Goal: Task Accomplishment & Management: Manage account settings

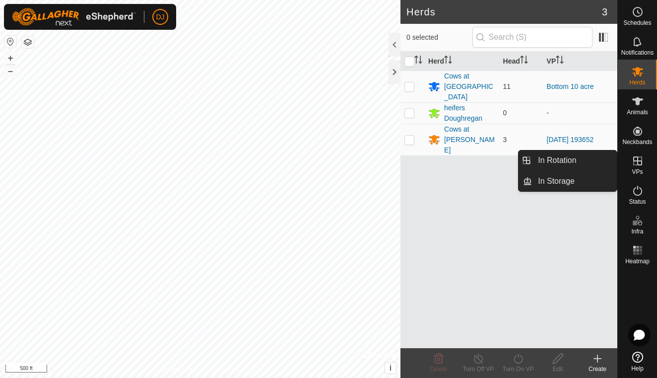
click at [637, 168] on es-virtualpaddocks-svg-icon at bounding box center [638, 161] width 18 height 16
click at [589, 164] on link "In Rotation" at bounding box center [574, 160] width 85 height 20
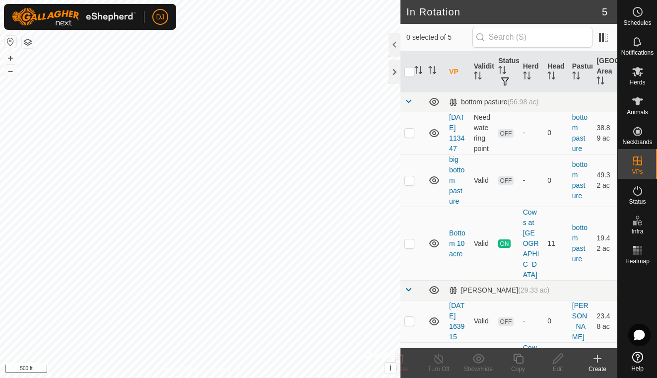
click at [596, 360] on icon at bounding box center [598, 358] width 12 height 12
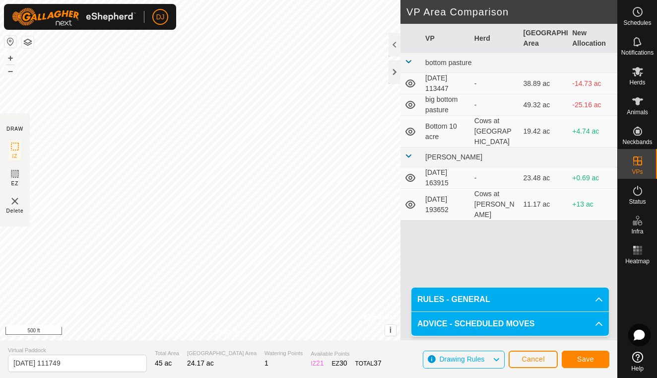
click at [588, 358] on span "Save" at bounding box center [585, 359] width 17 height 8
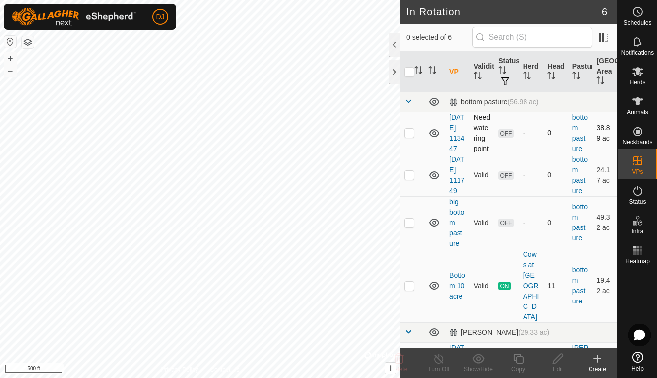
checkbox input "true"
checkbox input "false"
checkbox input "true"
checkbox input "false"
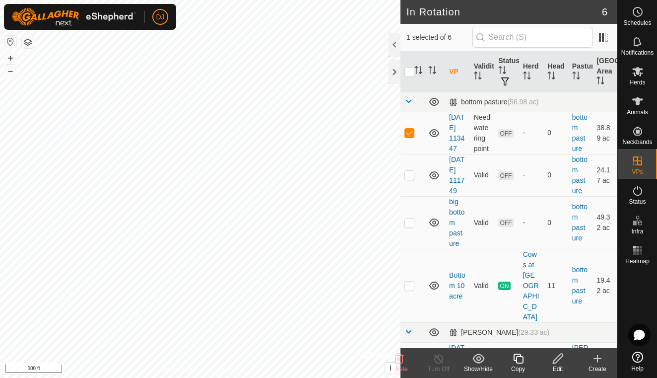
checkbox input "false"
click at [409, 179] on p-checkbox at bounding box center [410, 175] width 10 height 8
checkbox input "true"
click at [637, 100] on icon at bounding box center [637, 101] width 11 height 8
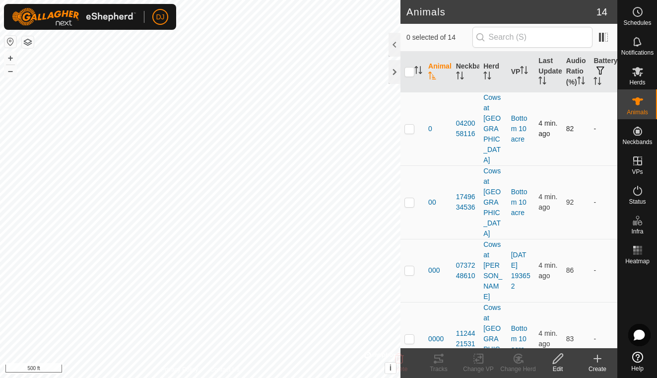
click at [410, 125] on p-checkbox at bounding box center [410, 129] width 10 height 8
checkbox input "true"
click at [409, 198] on p-checkbox at bounding box center [410, 202] width 10 height 8
checkbox input "true"
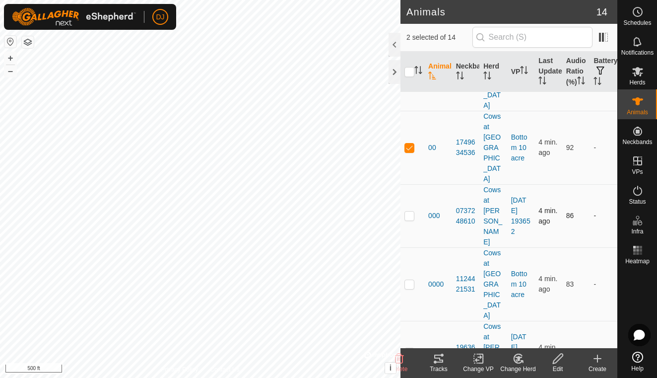
scroll to position [70, 0]
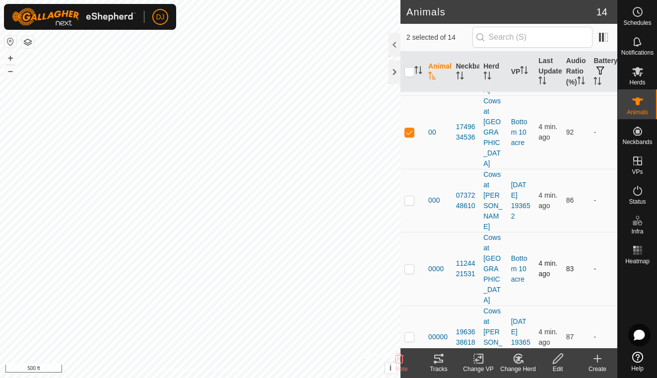
click at [408, 265] on p-checkbox at bounding box center [410, 269] width 10 height 8
checkbox input "true"
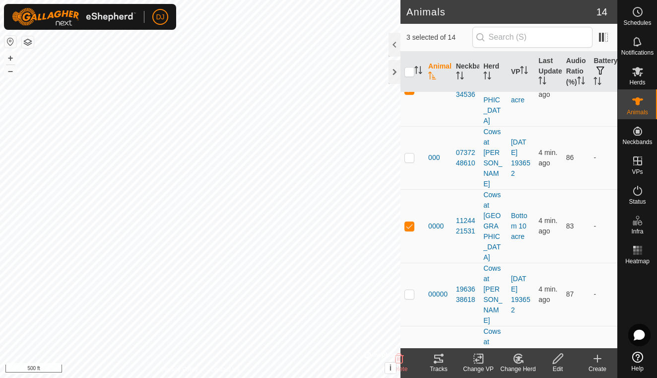
scroll to position [122, 0]
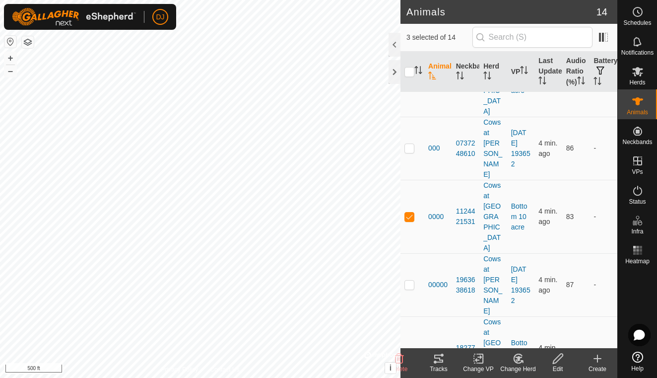
click at [407, 349] on p-checkbox at bounding box center [410, 353] width 10 height 8
checkbox input "true"
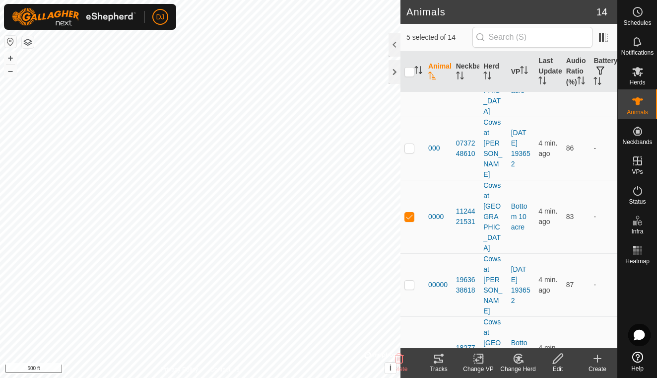
checkbox input "true"
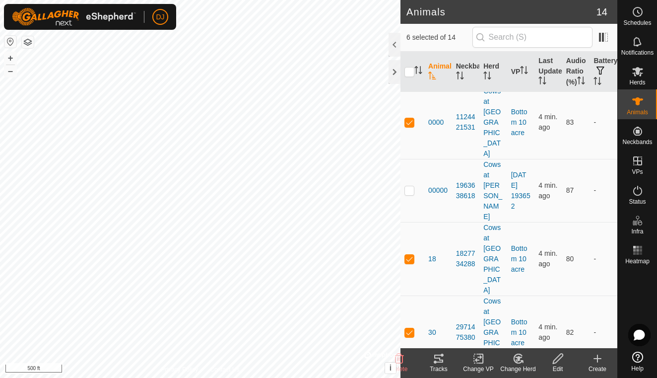
scroll to position [219, 0]
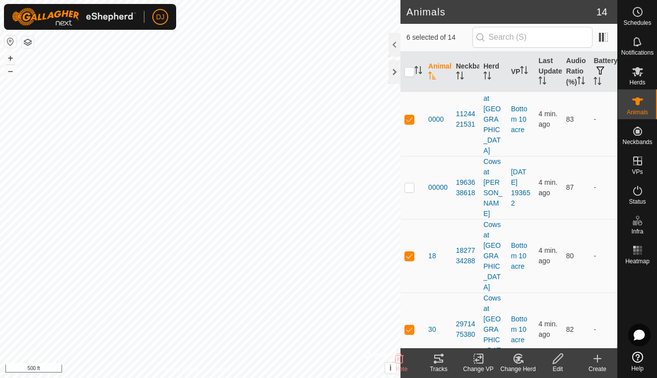
checkbox input "true"
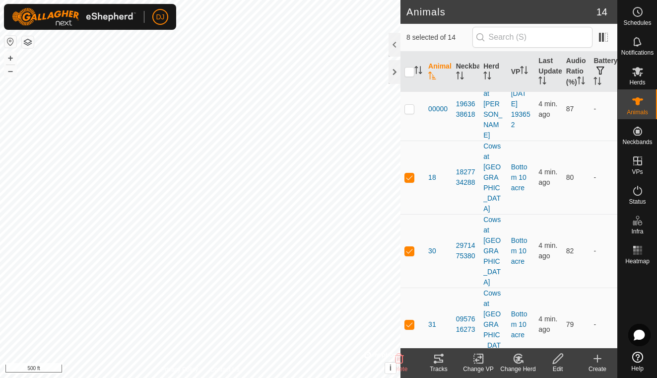
scroll to position [303, 0]
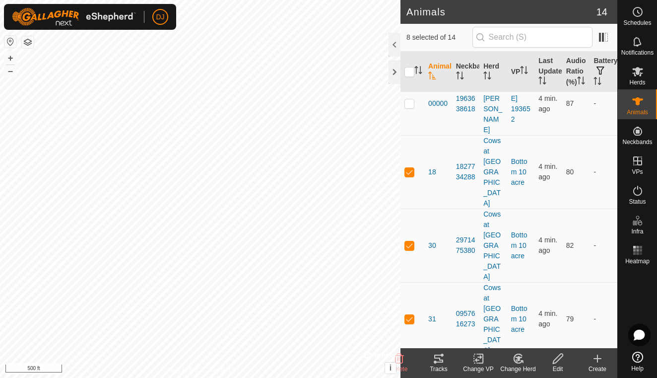
checkbox input "true"
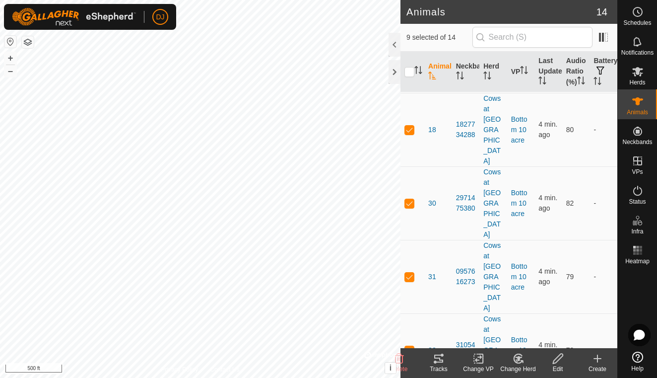
scroll to position [345, 0]
checkbox input "true"
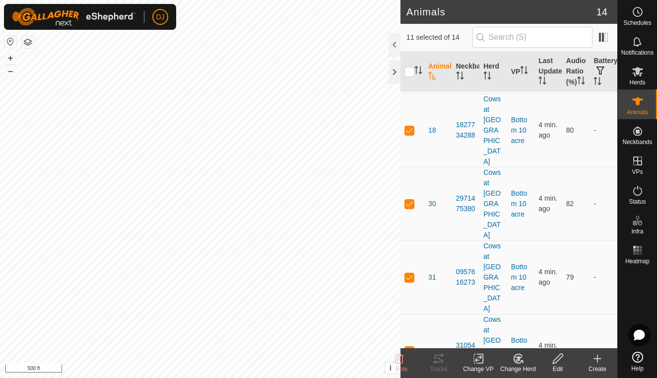
click at [480, 359] on icon at bounding box center [478, 358] width 12 height 12
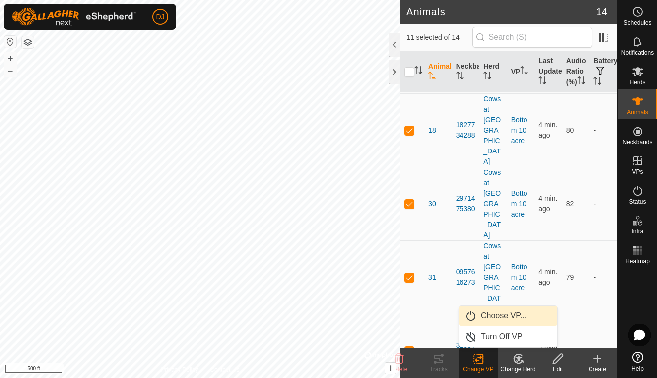
click at [488, 319] on link "Choose VP..." at bounding box center [508, 316] width 98 height 20
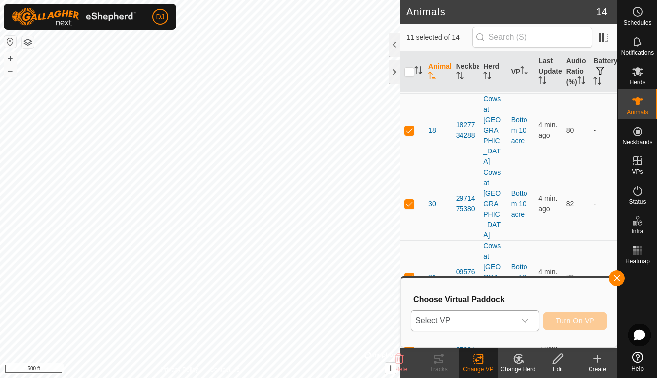
click at [528, 322] on icon "dropdown trigger" at bounding box center [525, 321] width 8 height 8
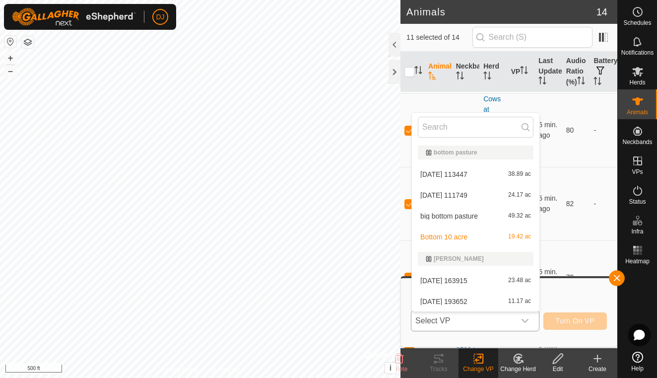
click at [453, 196] on li "[DATE] 111749 24.17 ac" at bounding box center [476, 195] width 128 height 20
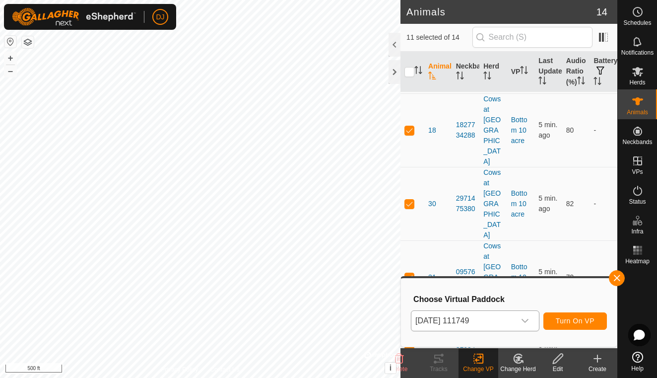
click at [573, 321] on span "Turn On VP" at bounding box center [575, 321] width 39 height 8
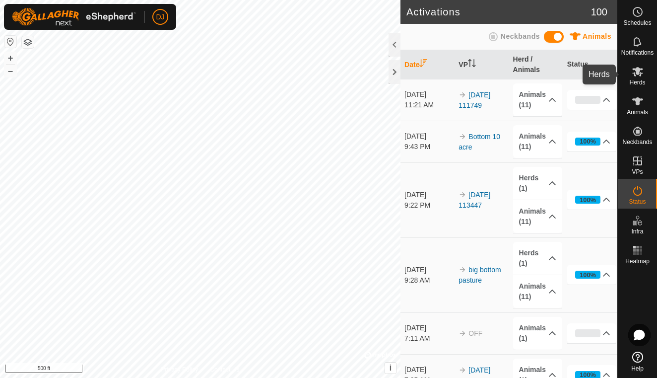
click at [637, 73] on icon at bounding box center [637, 71] width 11 height 9
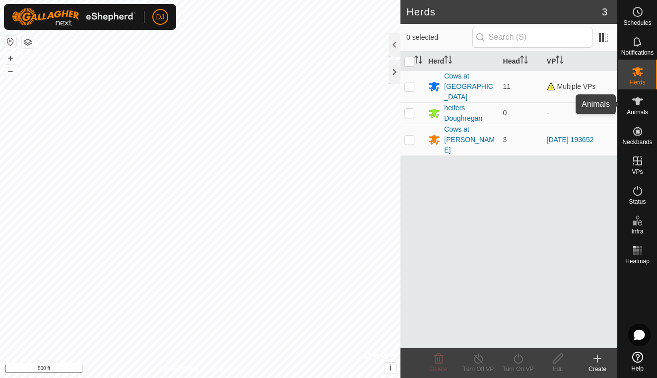
click at [635, 105] on icon at bounding box center [638, 101] width 12 height 12
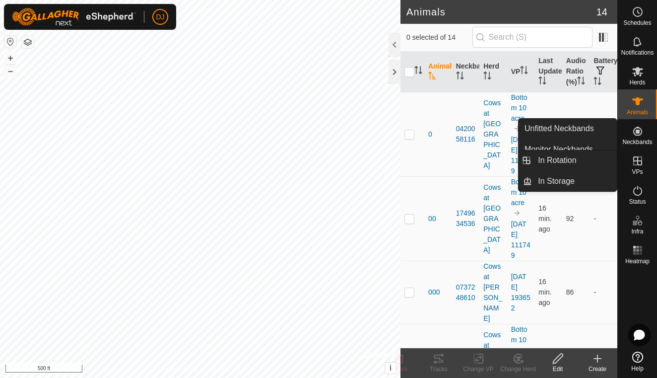
click at [639, 162] on icon at bounding box center [638, 161] width 12 height 12
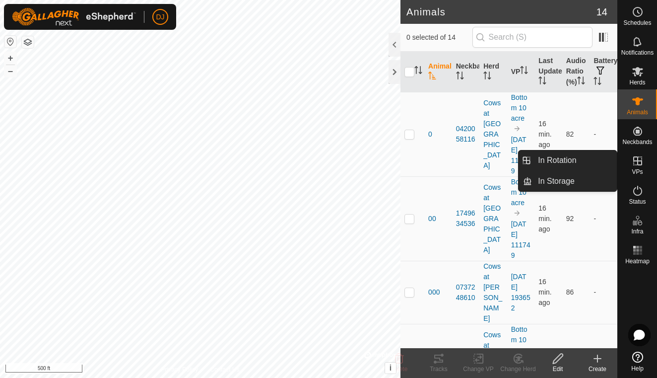
click at [637, 160] on icon at bounding box center [637, 160] width 9 height 9
click at [575, 163] on link "In Rotation" at bounding box center [574, 160] width 85 height 20
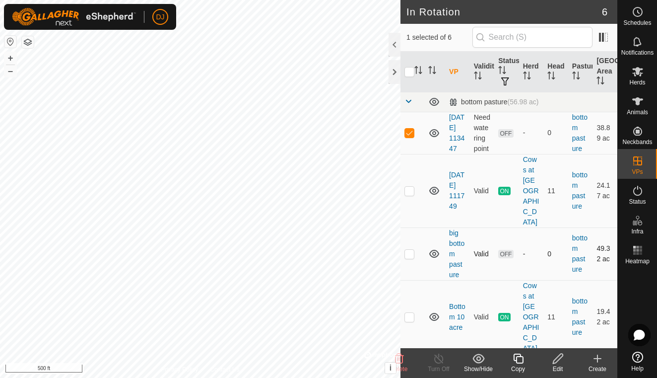
checkbox input "true"
click at [415, 190] on td at bounding box center [413, 190] width 24 height 73
click at [413, 192] on p-checkbox at bounding box center [410, 191] width 10 height 8
checkbox input "false"
click at [409, 250] on p-checkbox at bounding box center [410, 254] width 10 height 8
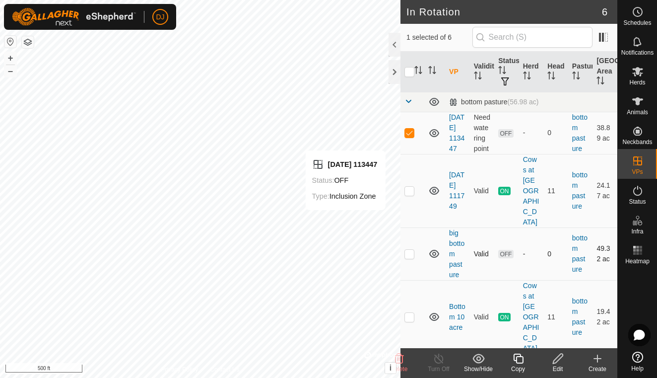
checkbox input "true"
click at [401, 361] on icon at bounding box center [399, 358] width 12 height 12
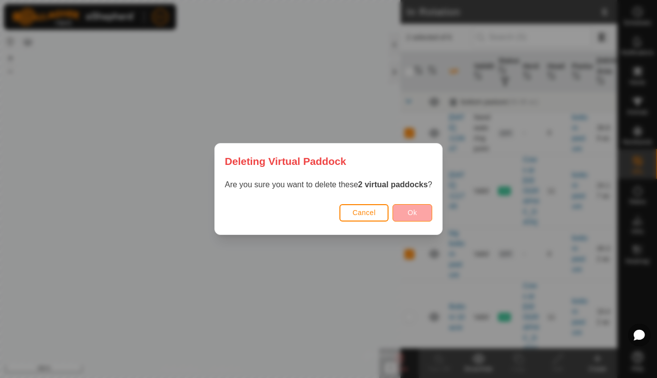
click at [412, 211] on span "Ok" at bounding box center [412, 212] width 9 height 8
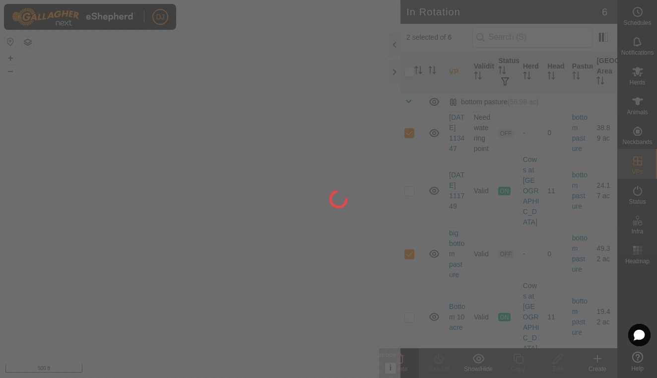
checkbox input "false"
